Goal: Find specific page/section: Find specific page/section

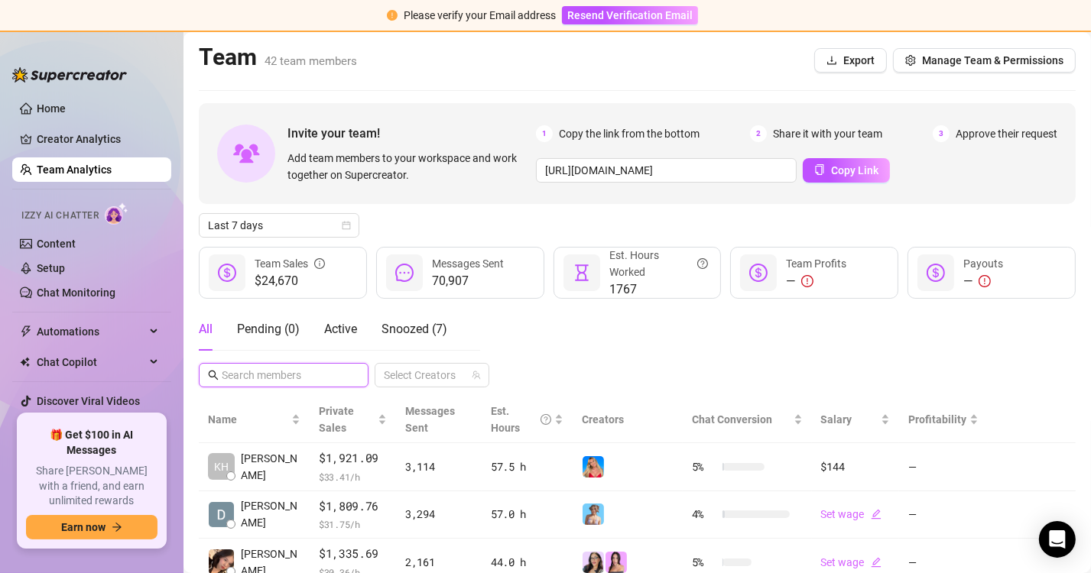
click at [256, 374] on input "text" at bounding box center [284, 375] width 125 height 17
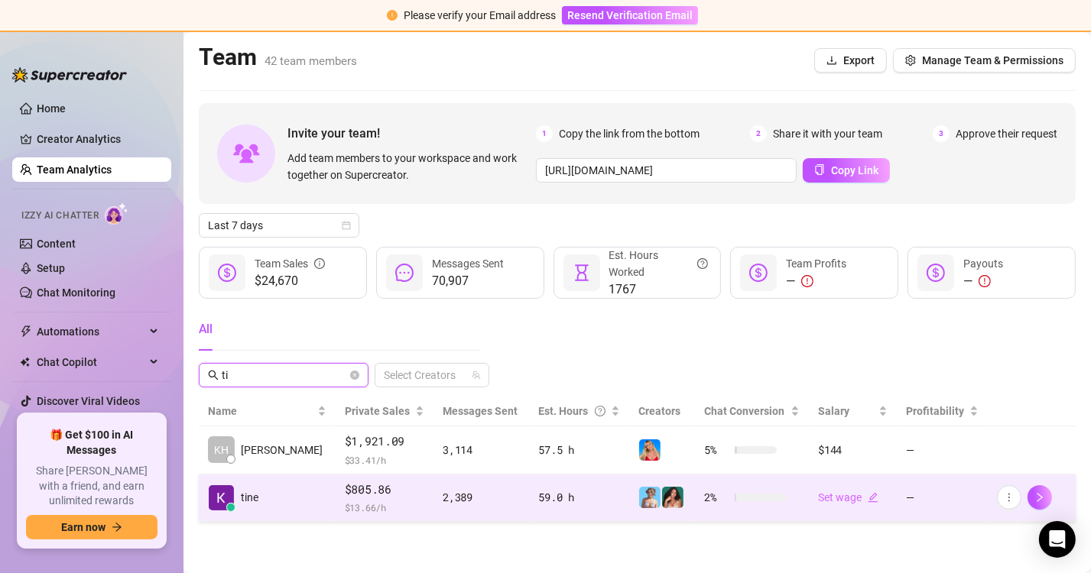
type input "ti"
click at [267, 498] on td "tine" at bounding box center [267, 499] width 137 height 48
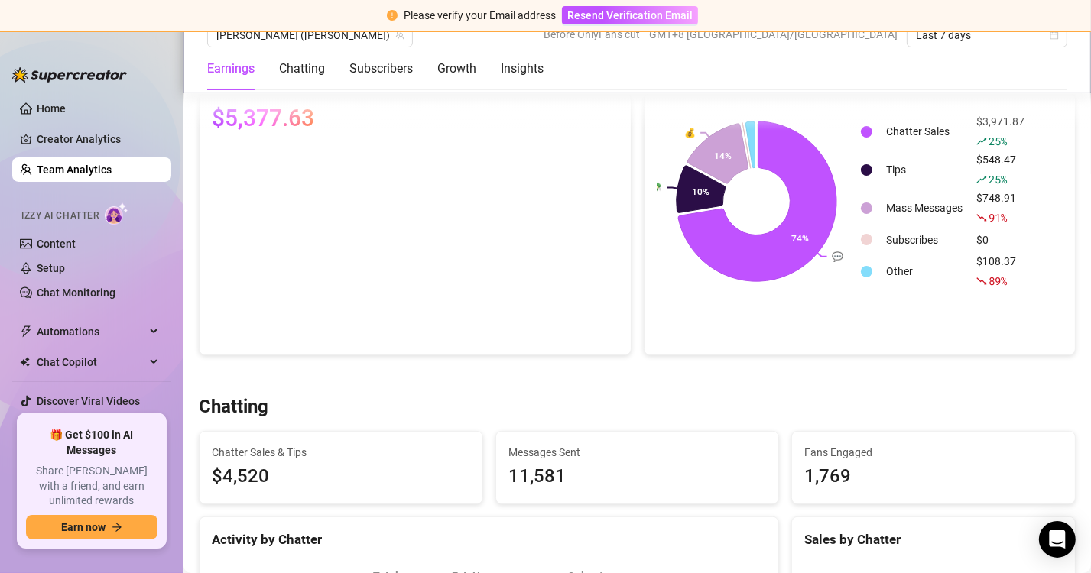
scroll to position [30, 0]
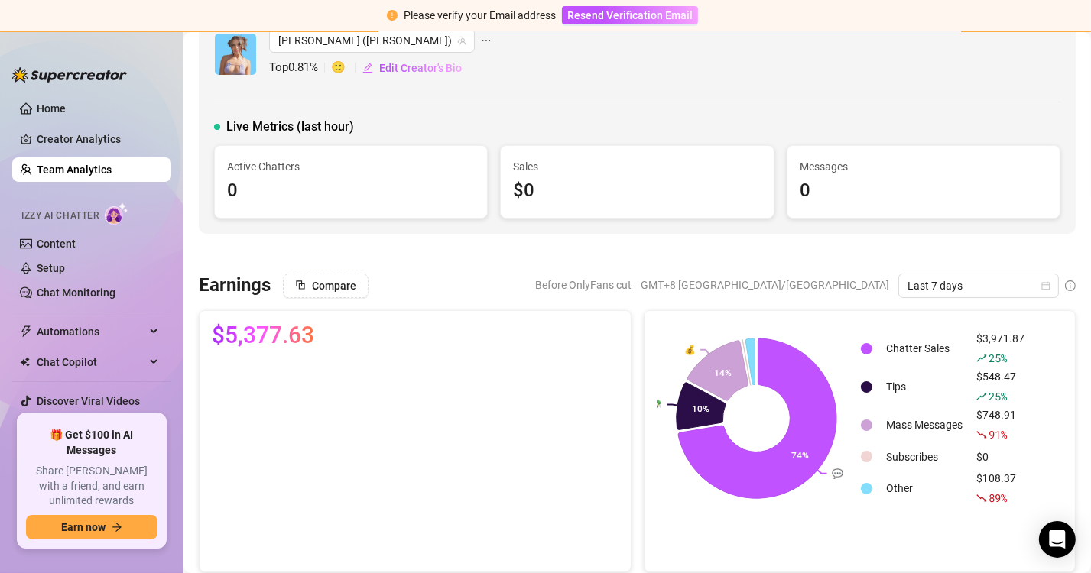
click at [72, 164] on link "Team Analytics" at bounding box center [74, 170] width 75 height 12
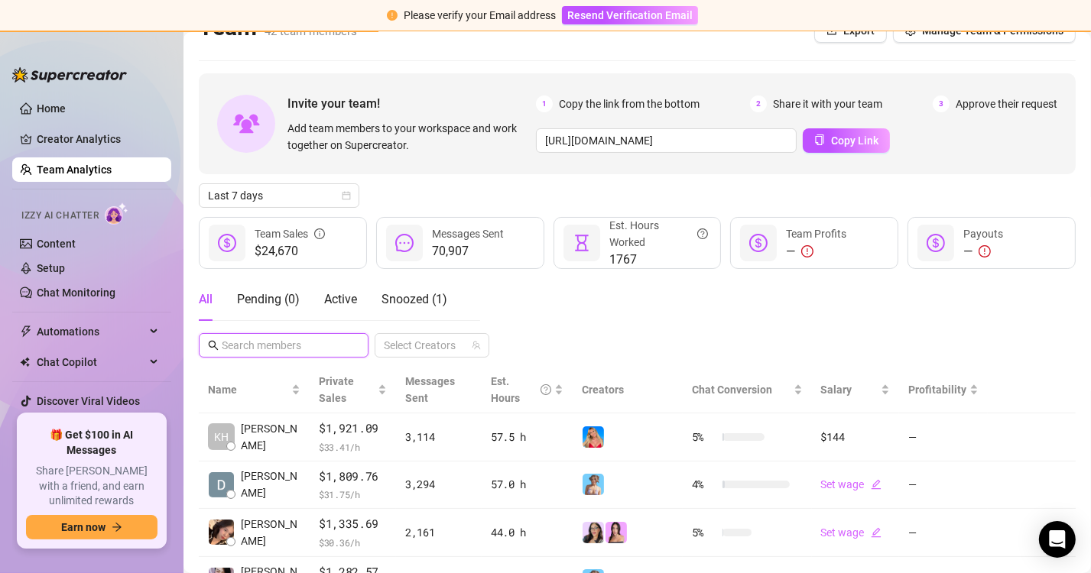
click at [267, 342] on input "text" at bounding box center [284, 345] width 125 height 17
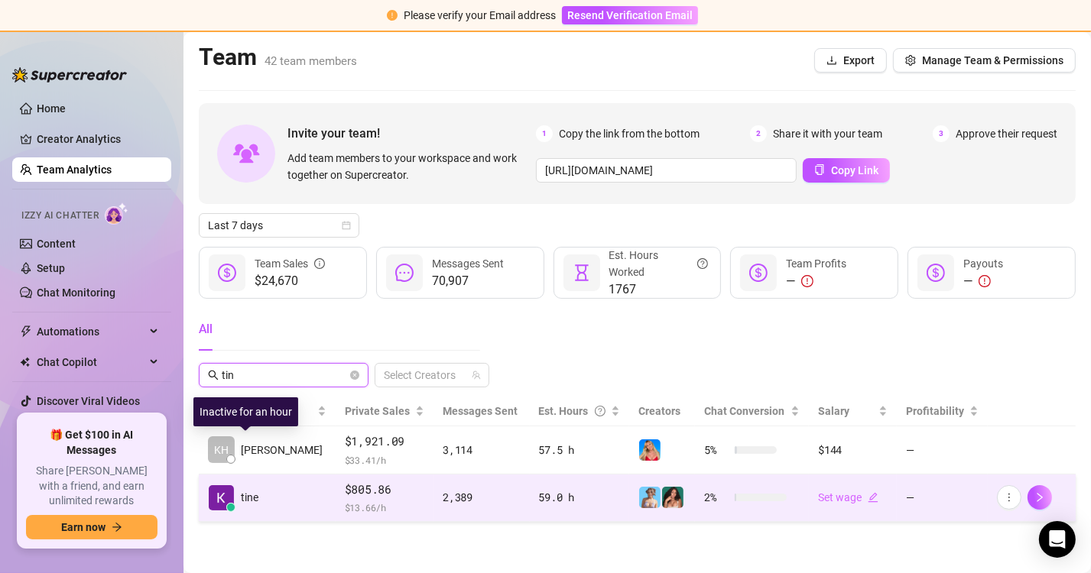
type input "tin"
click at [284, 486] on td "tine" at bounding box center [267, 499] width 137 height 48
